Goal: Task Accomplishment & Management: Manage account settings

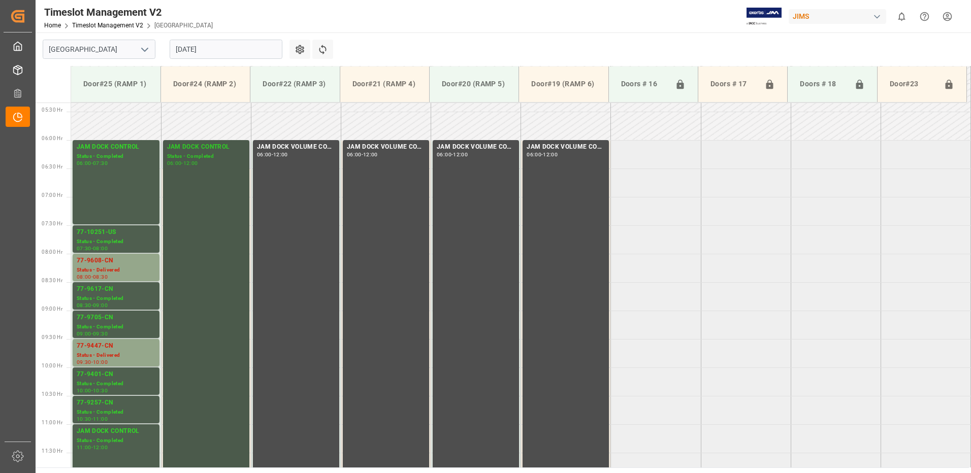
scroll to position [303, 0]
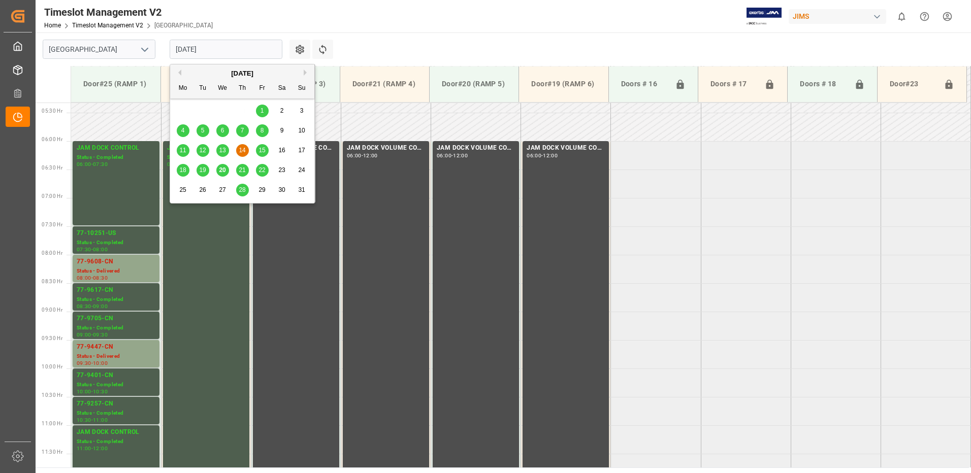
click at [221, 51] on input "[DATE]" at bounding box center [226, 49] width 113 height 19
click at [222, 172] on span "20" at bounding box center [222, 170] width 7 height 7
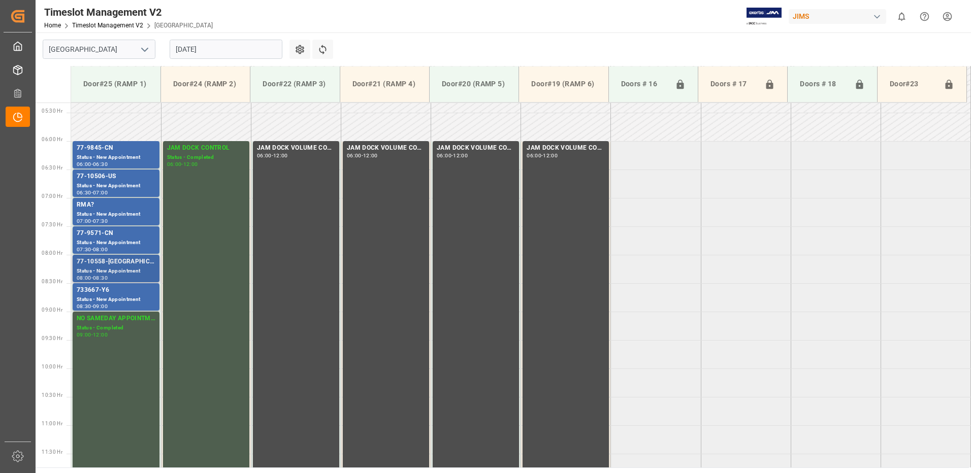
click at [101, 265] on div "77-10558-[GEOGRAPHIC_DATA]" at bounding box center [116, 262] width 79 height 10
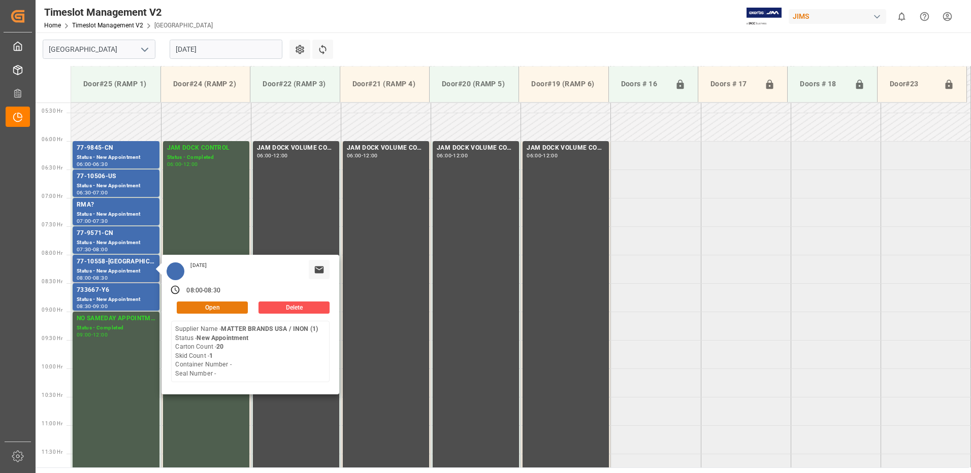
click at [218, 307] on button "Open" at bounding box center [212, 308] width 71 height 12
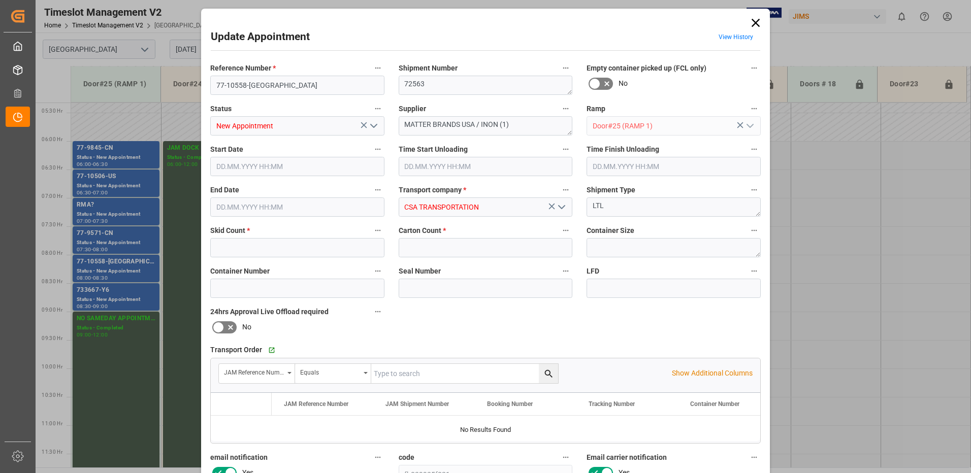
type input "1"
type input "20"
type input "[DATE] 08:00"
type input "[DATE] 08:30"
type input "[DATE] 16:08"
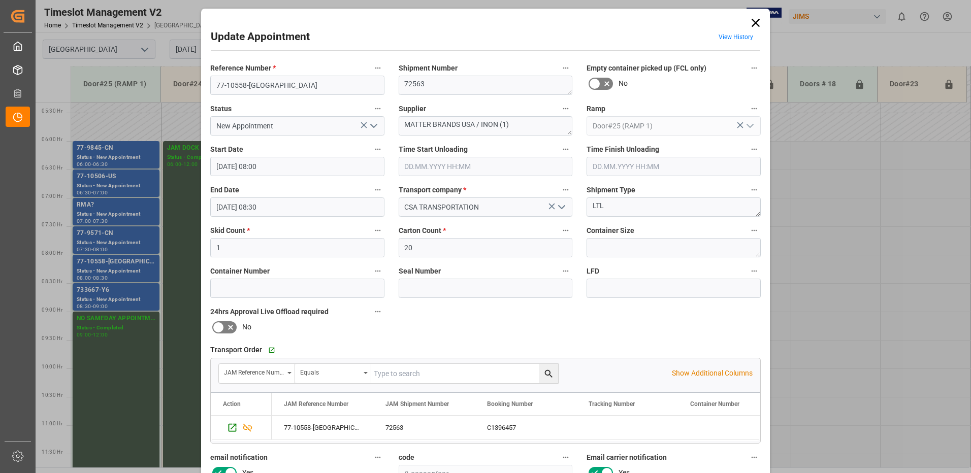
click at [373, 126] on polyline "open menu" at bounding box center [374, 125] width 6 height 3
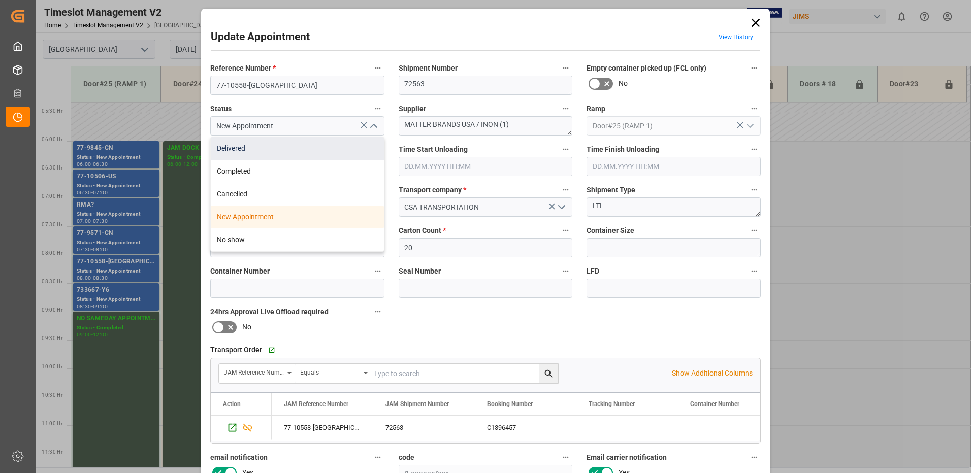
click at [277, 149] on div "Delivered" at bounding box center [297, 148] width 173 height 23
type input "Delivered"
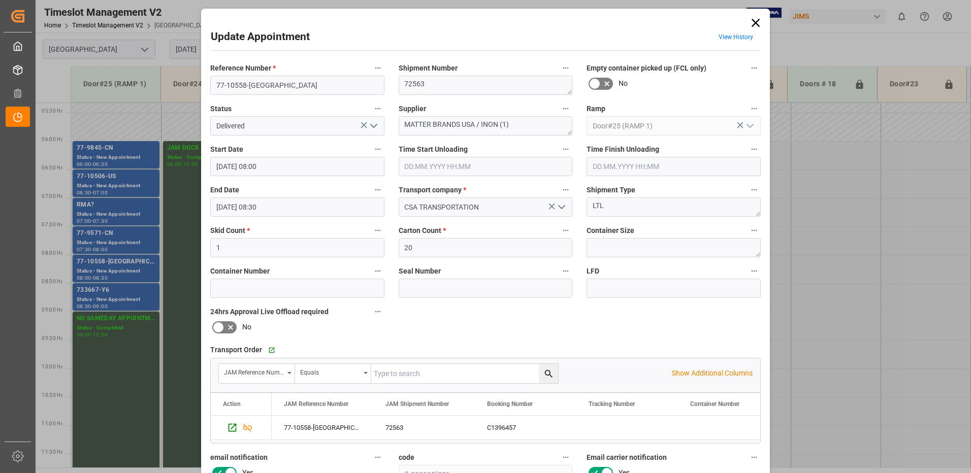
click at [431, 164] on input "text" at bounding box center [486, 166] width 174 height 19
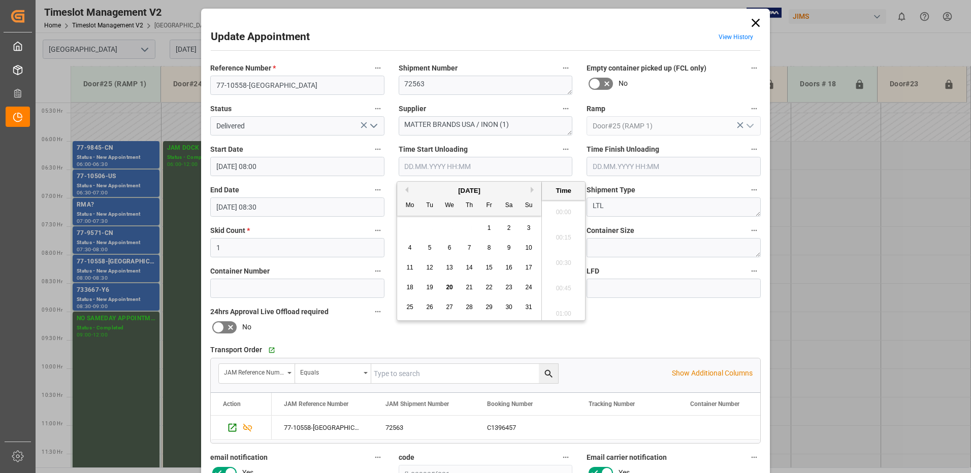
scroll to position [943, 0]
click at [445, 288] on div "20" at bounding box center [449, 288] width 13 height 12
click at [563, 258] on li "09:45" at bounding box center [563, 259] width 43 height 25
type input "[DATE] 09:45"
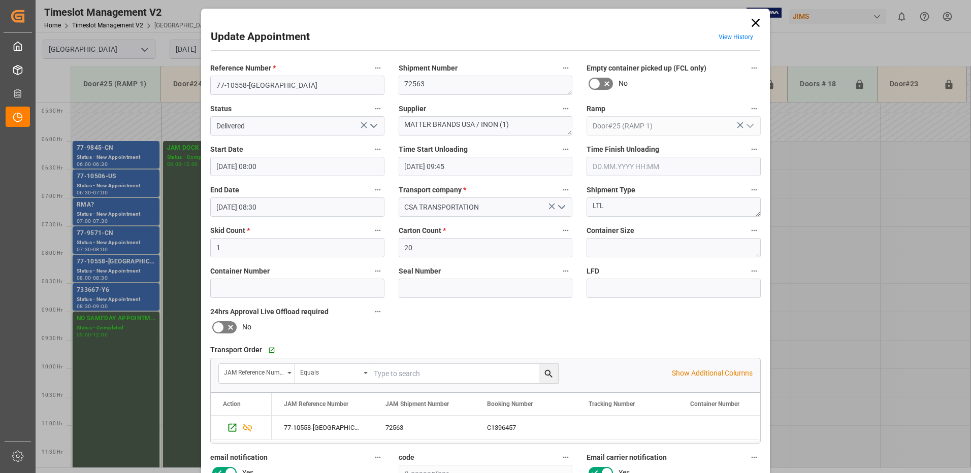
click at [640, 166] on input "text" at bounding box center [673, 166] width 174 height 19
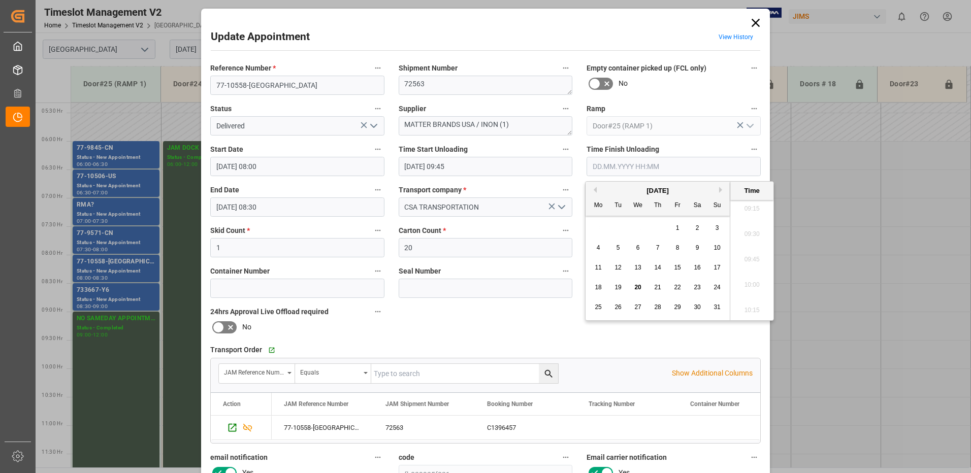
click at [634, 288] on span "20" at bounding box center [637, 287] width 7 height 7
click at [750, 288] on li "10:00" at bounding box center [751, 285] width 43 height 25
type input "[DATE] 10:00"
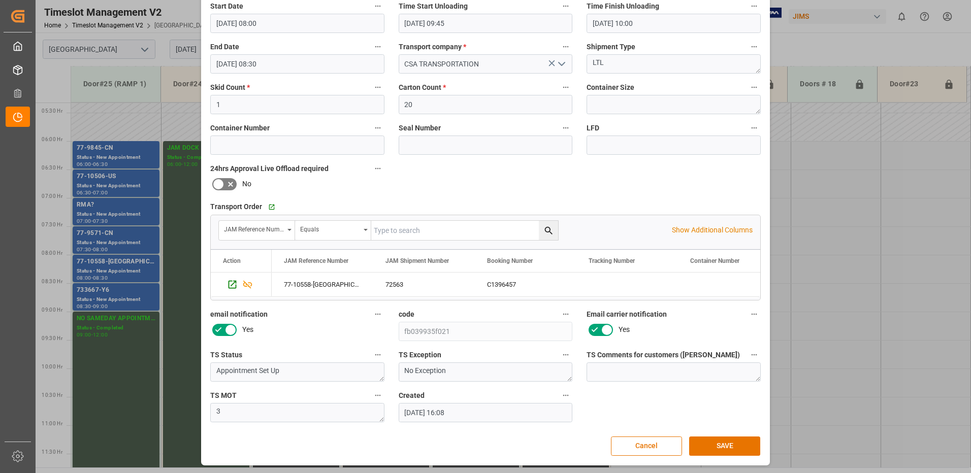
scroll to position [144, 0]
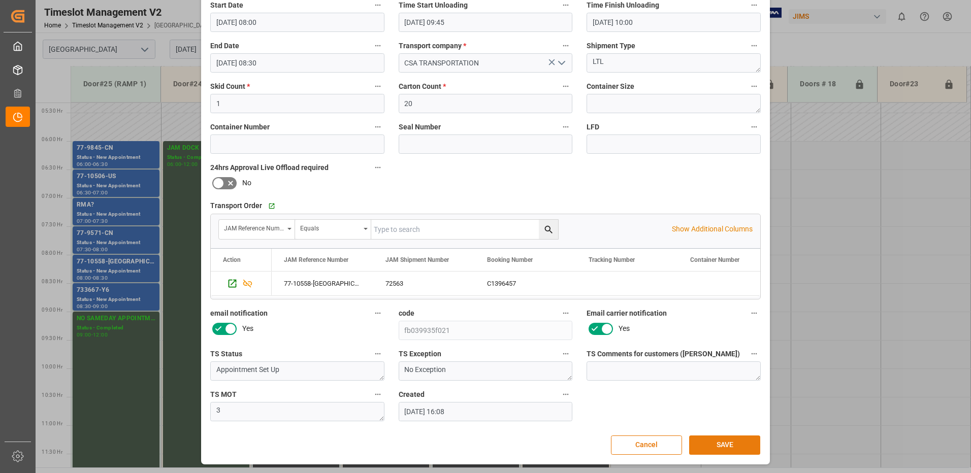
click at [732, 449] on button "SAVE" at bounding box center [724, 445] width 71 height 19
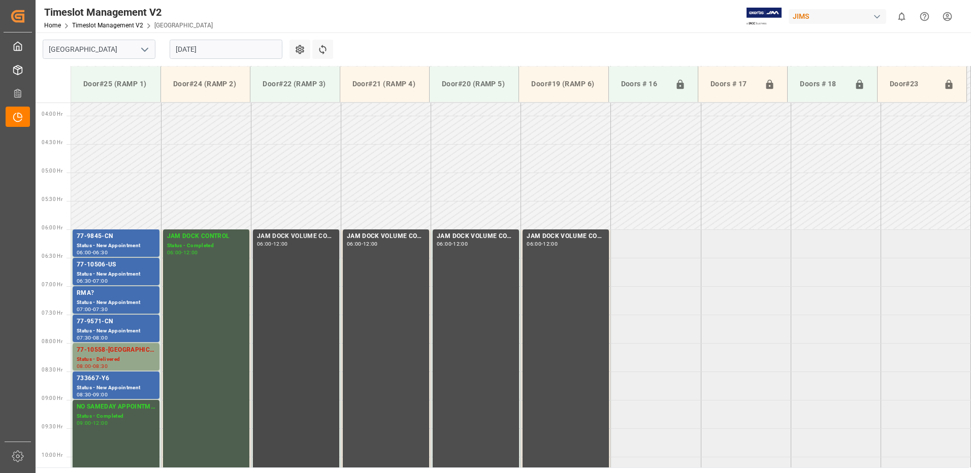
scroll to position [240, 0]
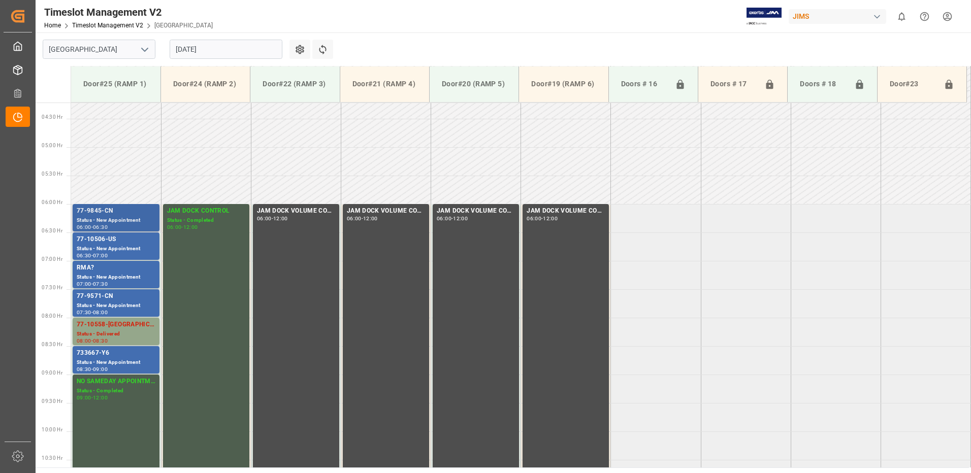
click at [96, 212] on div "77-9845-CN" at bounding box center [116, 211] width 79 height 10
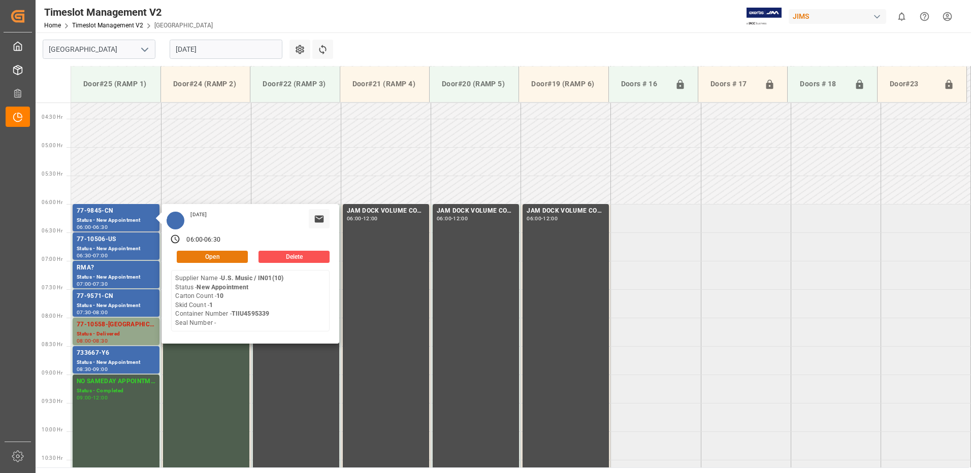
click at [224, 255] on button "Open" at bounding box center [212, 257] width 71 height 12
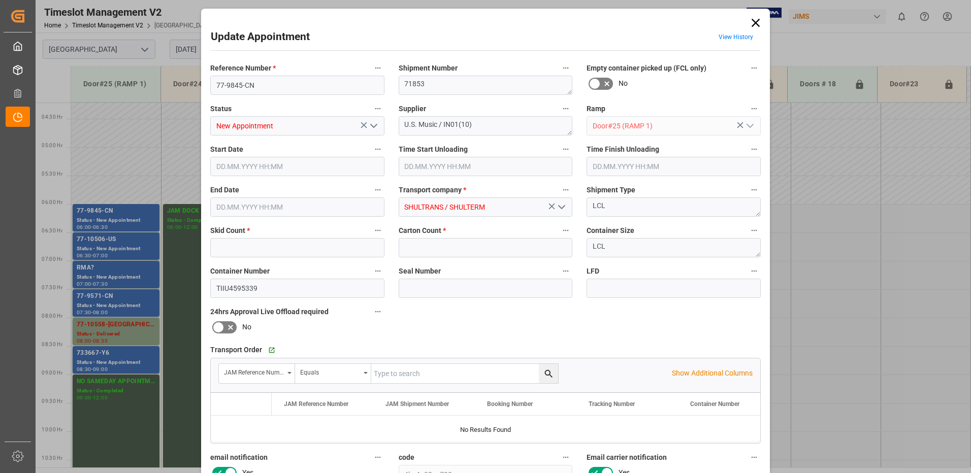
type input "1"
type input "10"
type input "[DATE] 06:00"
type input "[DATE] 06:30"
type input "[DATE] 13:08"
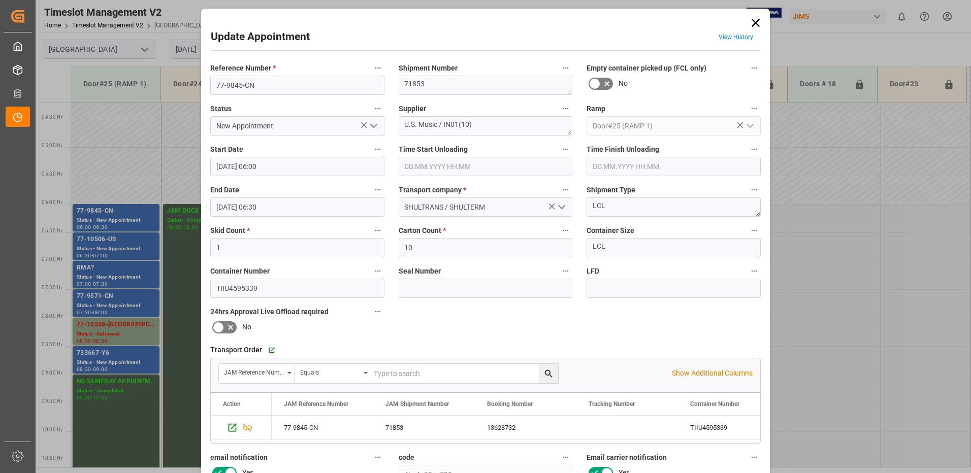
click at [373, 125] on icon "open menu" at bounding box center [374, 126] width 12 height 12
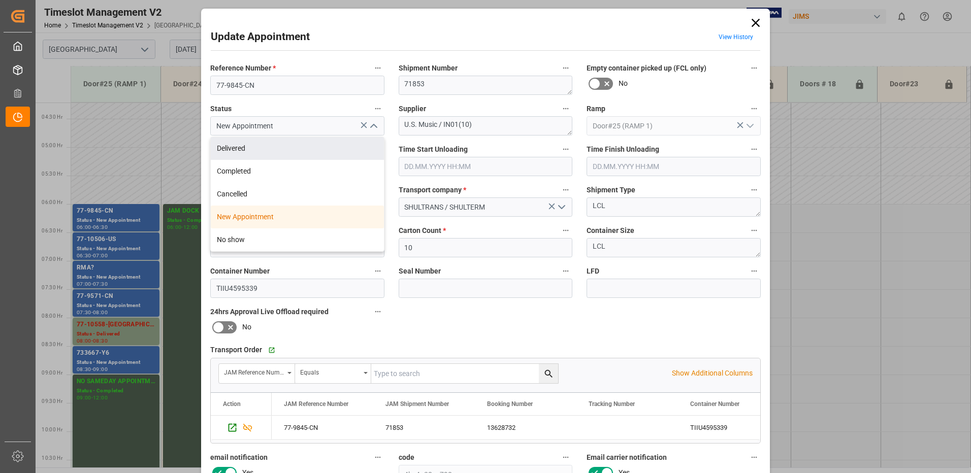
click at [297, 145] on div "Delivered" at bounding box center [297, 148] width 173 height 23
type input "Delivered"
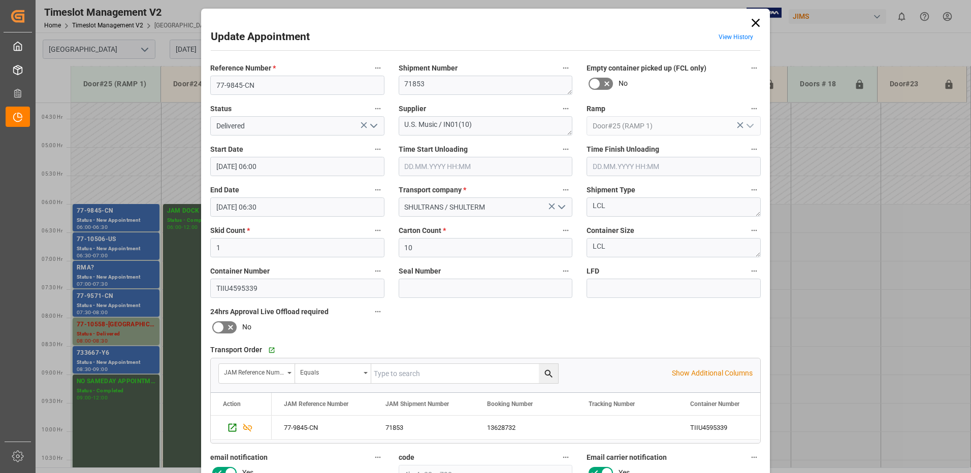
click at [432, 163] on input "text" at bounding box center [486, 166] width 174 height 19
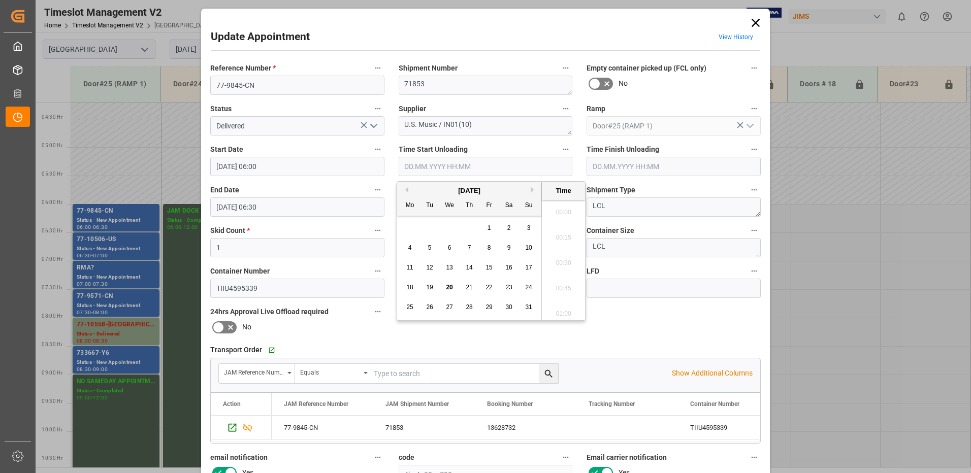
scroll to position [943, 0]
click at [450, 285] on span "20" at bounding box center [449, 287] width 7 height 7
click at [566, 259] on li "09:45" at bounding box center [563, 259] width 43 height 25
type input "[DATE] 09:45"
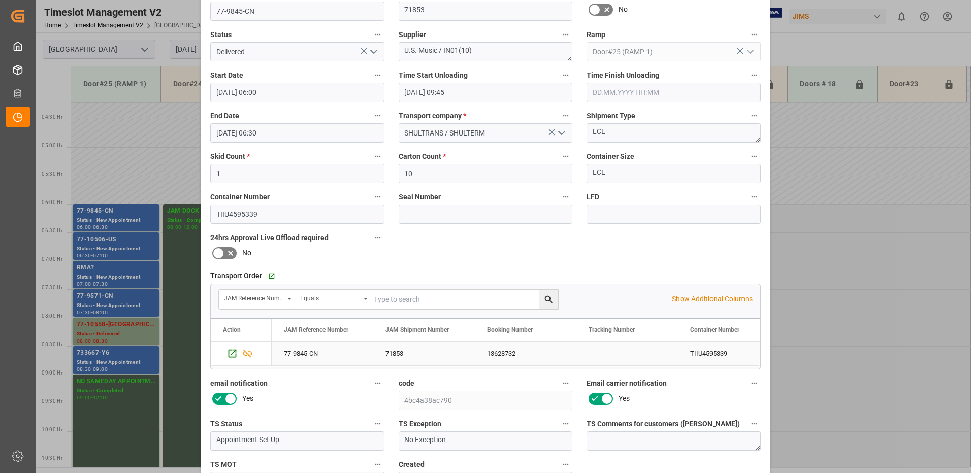
scroll to position [144, 0]
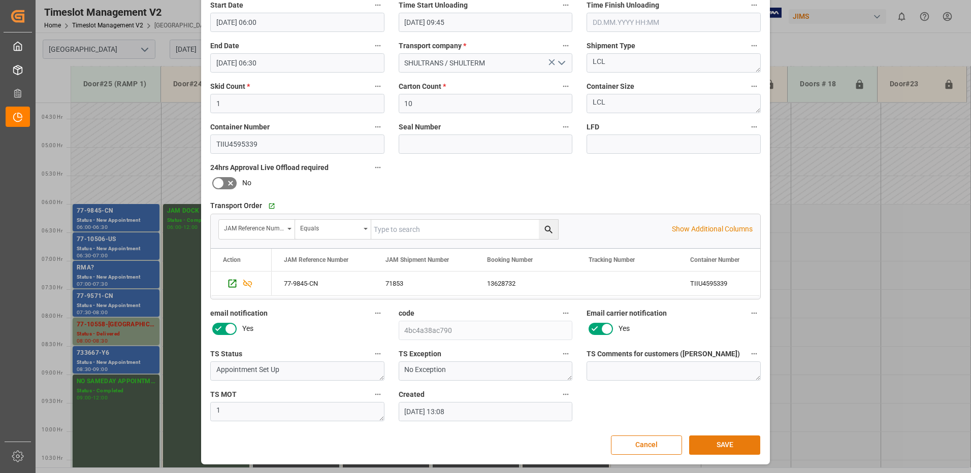
click at [727, 438] on button "SAVE" at bounding box center [724, 445] width 71 height 19
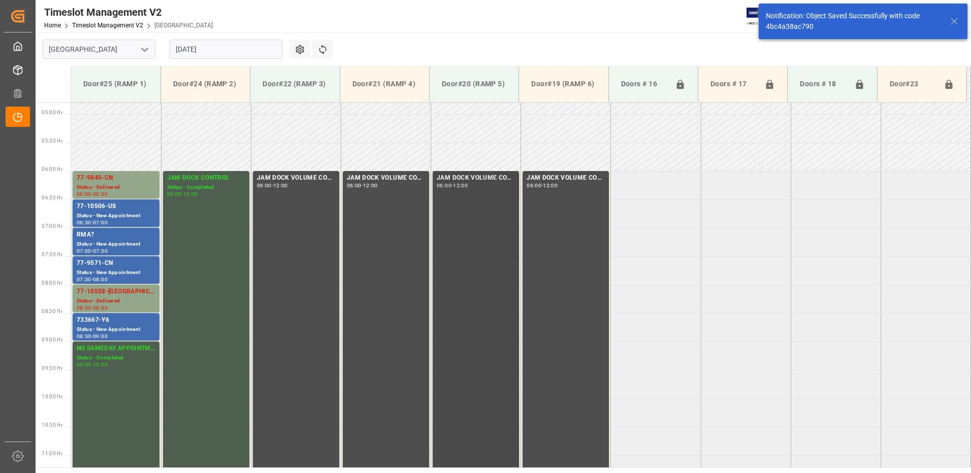
scroll to position [278, 0]
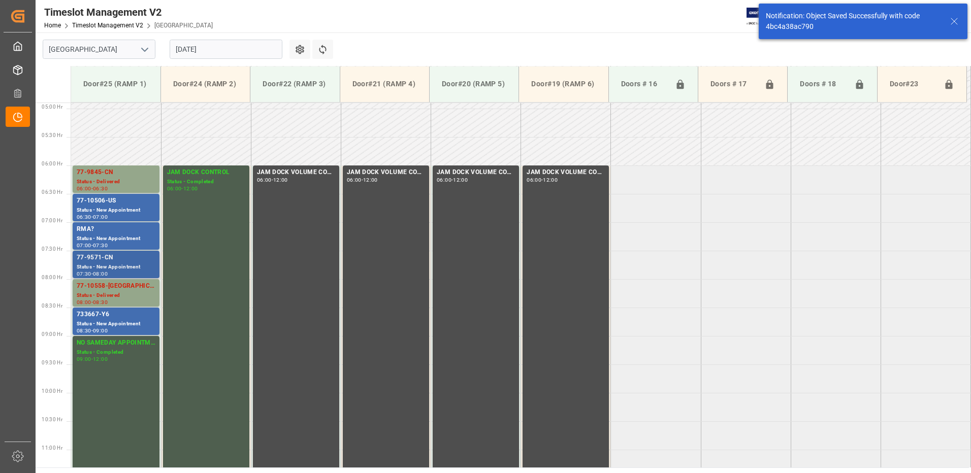
click at [99, 265] on div "Status - New Appointment" at bounding box center [116, 267] width 79 height 9
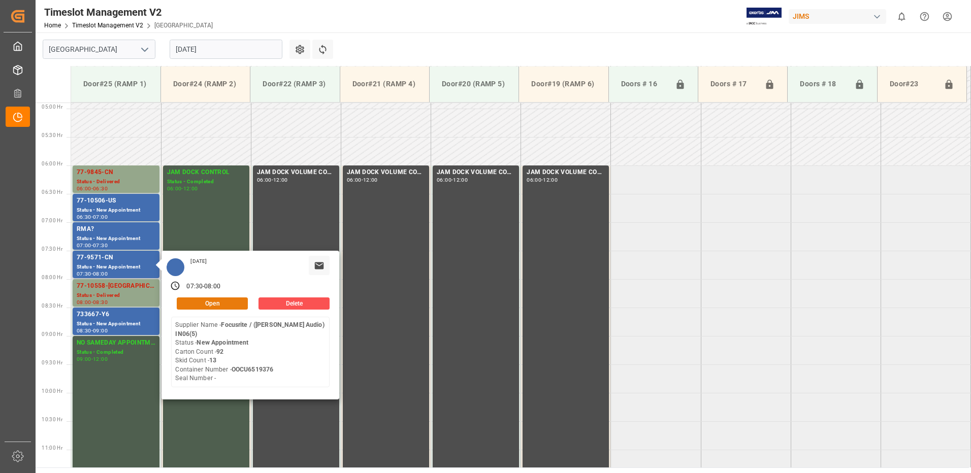
click at [210, 301] on button "Open" at bounding box center [212, 304] width 71 height 12
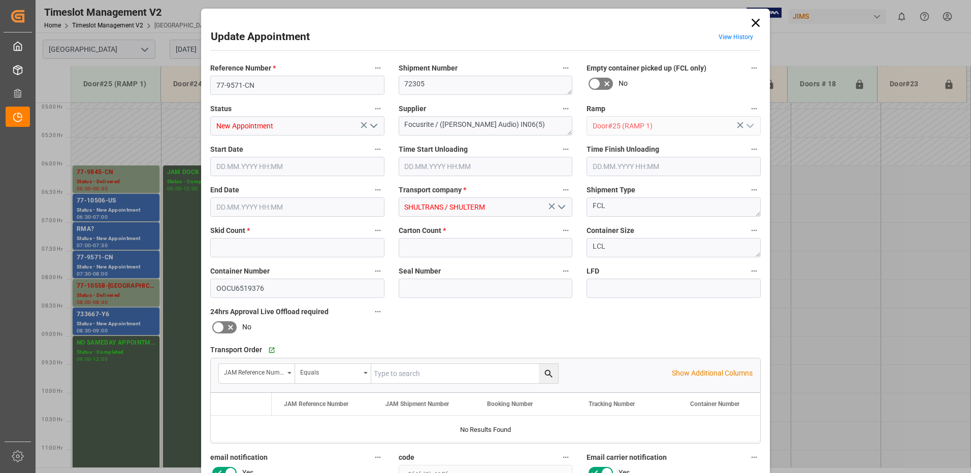
type input "13"
type input "92"
type input "[DATE] 07:30"
type input "[DATE] 08:00"
type input "[DATE] 15:36"
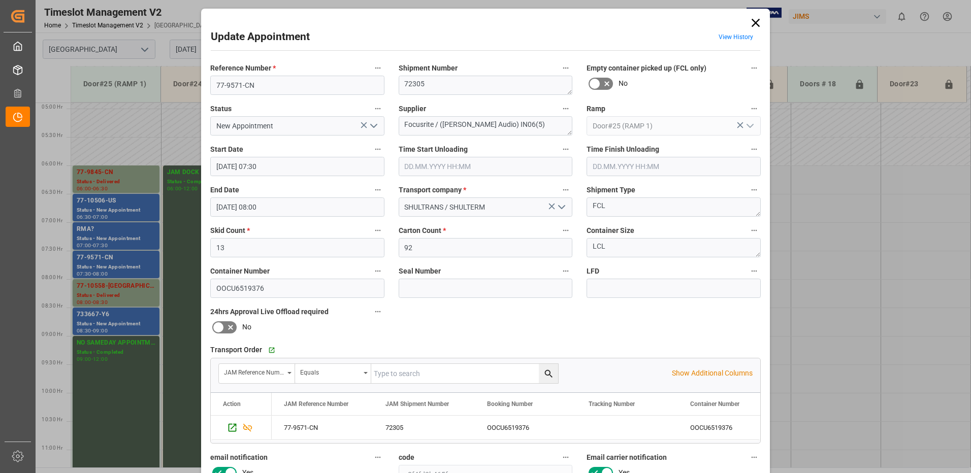
click at [373, 128] on icon "open menu" at bounding box center [374, 126] width 12 height 12
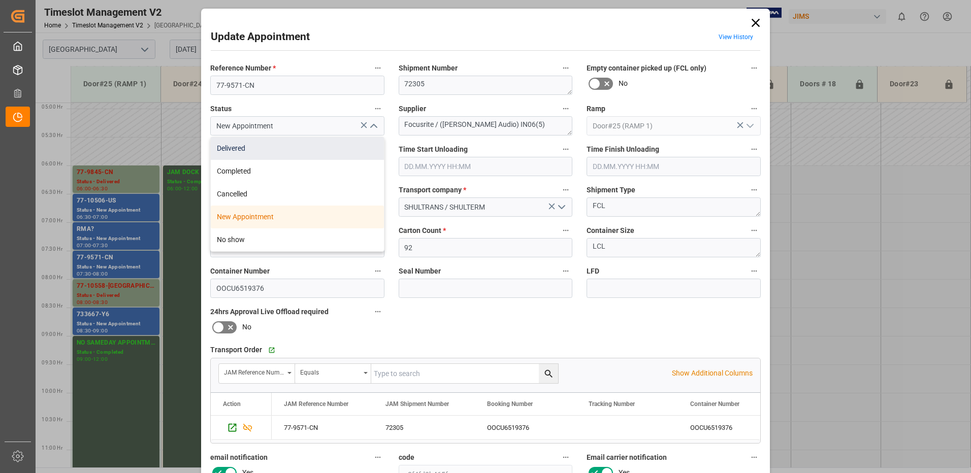
click at [298, 148] on div "Delivered" at bounding box center [297, 148] width 173 height 23
type input "Delivered"
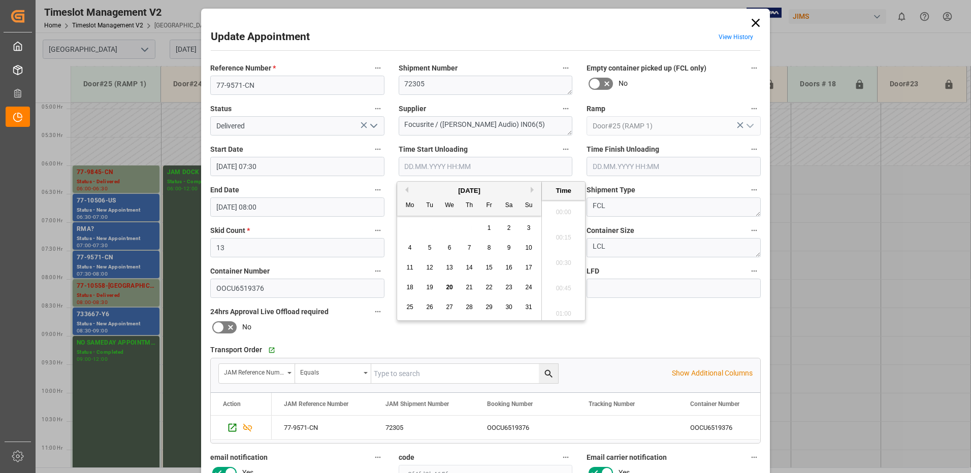
click at [445, 165] on input "text" at bounding box center [486, 166] width 174 height 19
click at [450, 287] on span "20" at bounding box center [449, 287] width 7 height 7
click at [559, 258] on li "09:45" at bounding box center [563, 259] width 43 height 25
type input "[DATE] 09:45"
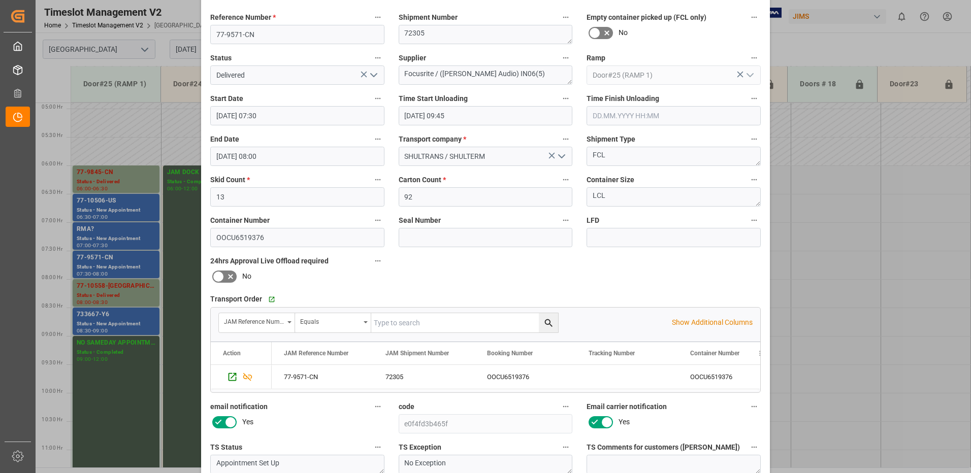
scroll to position [144, 0]
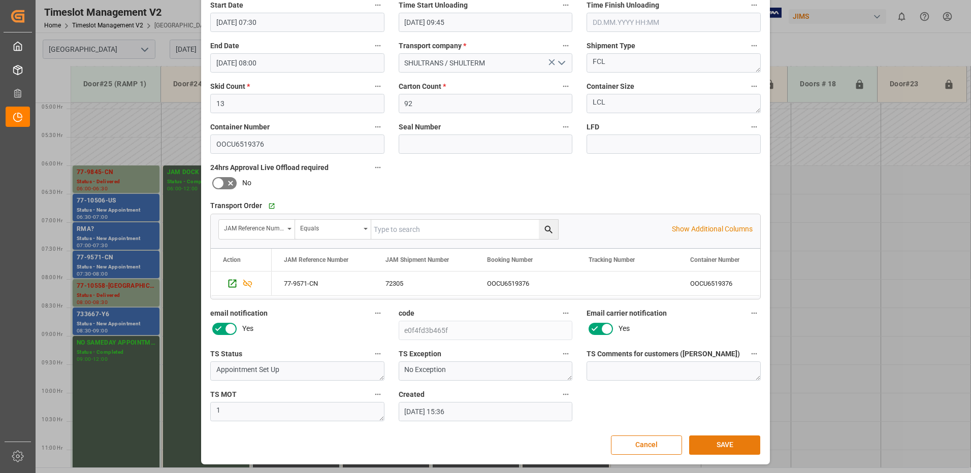
click at [713, 442] on button "SAVE" at bounding box center [724, 445] width 71 height 19
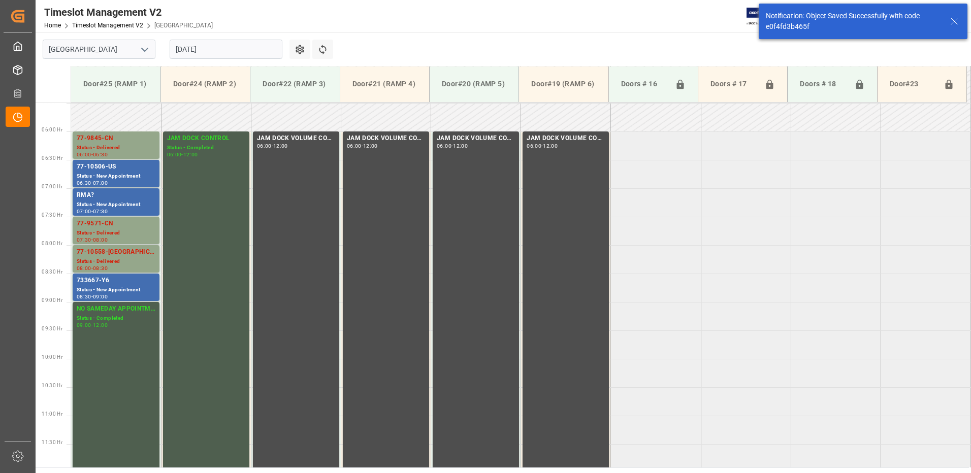
scroll to position [335, 0]
